Goal: Transaction & Acquisition: Purchase product/service

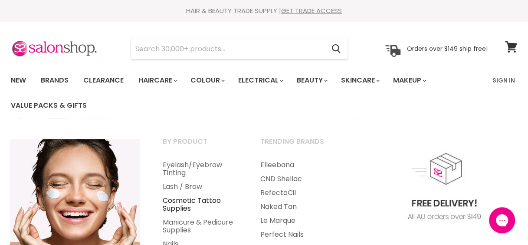
scroll to position [43, 0]
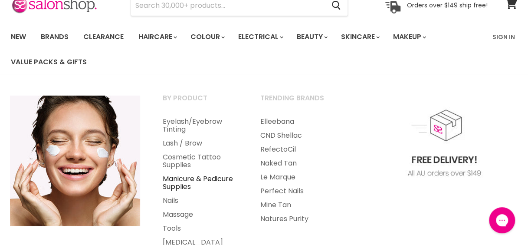
click at [183, 179] on link "Manicure & Pedicure Supplies" at bounding box center [200, 183] width 96 height 22
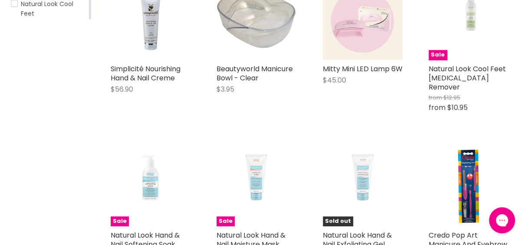
scroll to position [173, 0]
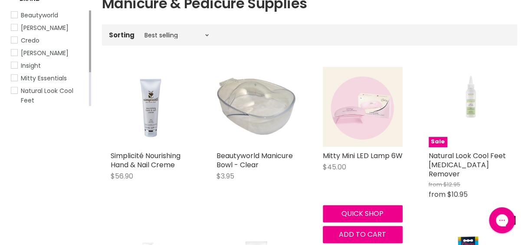
click at [356, 115] on img "Main content" at bounding box center [363, 106] width 80 height 80
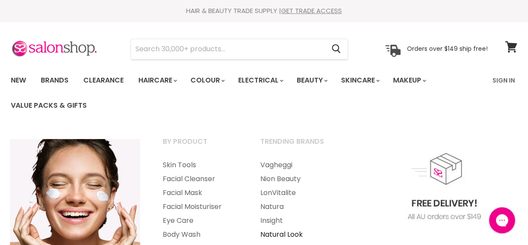
click at [281, 233] on link "Natural Look" at bounding box center [297, 234] width 96 height 14
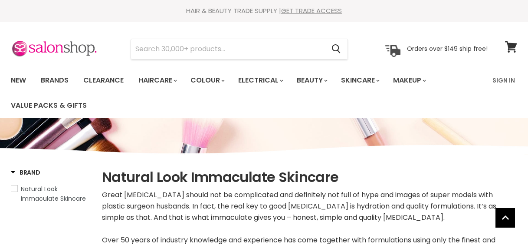
select select "manual"
click at [54, 80] on link "Brands" at bounding box center [54, 80] width 41 height 18
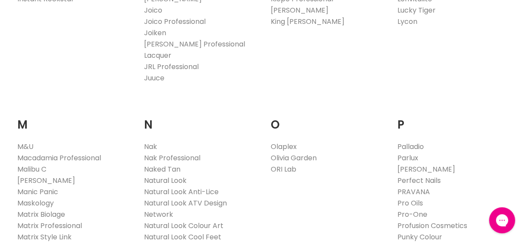
scroll to position [954, 0]
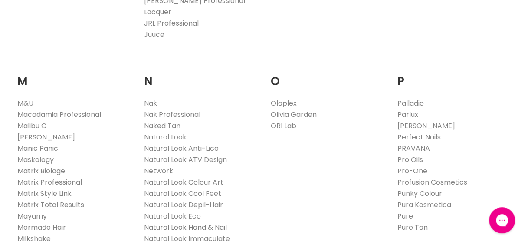
click at [182, 222] on link "Natural Look Hand & Nail" at bounding box center [185, 227] width 83 height 10
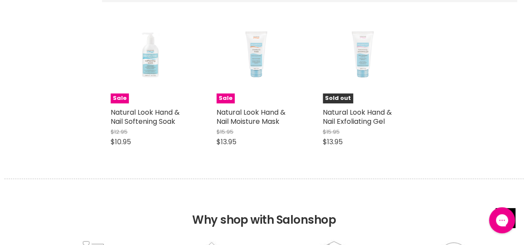
scroll to position [130, 0]
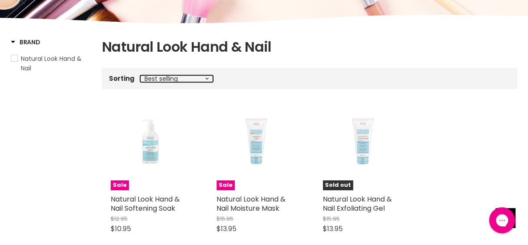
click at [207, 76] on select "Best selling Featured Price, low to high Price, high to low Alphabetically, A-Z…" at bounding box center [176, 78] width 73 height 7
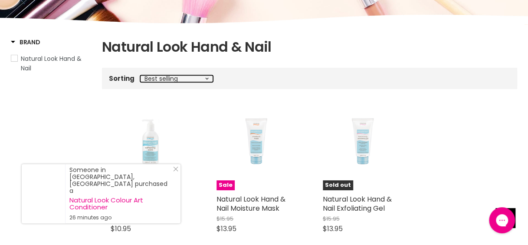
select select "created-descending"
click at [140, 75] on select "Best selling Featured Price, low to high Price, high to low Alphabetically, A-Z…" at bounding box center [176, 78] width 73 height 7
select select "created-descending"
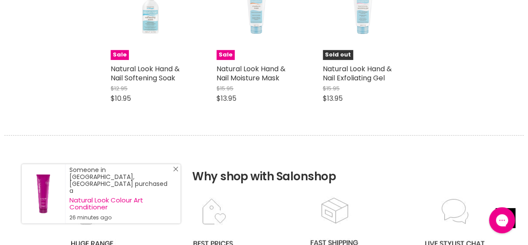
click at [176, 171] on line "Close Icon" at bounding box center [175, 168] width 4 height 4
